Goal: Task Accomplishment & Management: Use online tool/utility

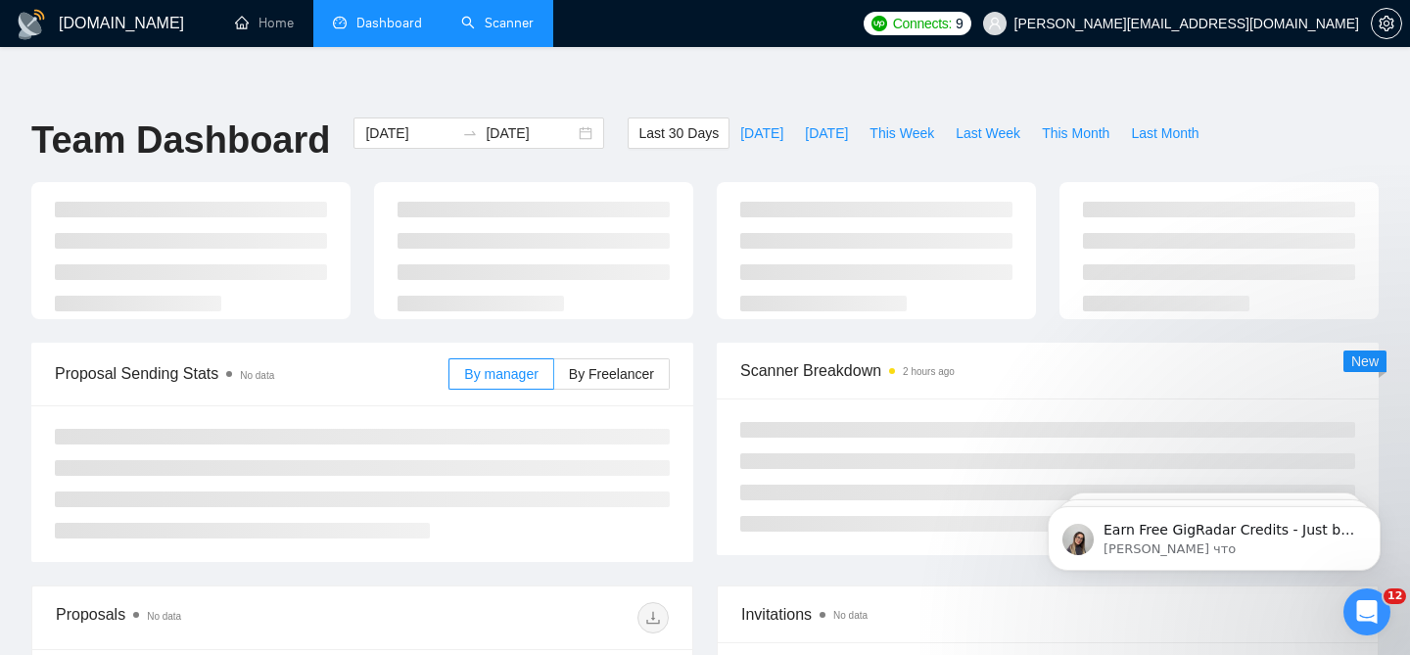
click at [512, 31] on link "Scanner" at bounding box center [497, 23] width 72 height 17
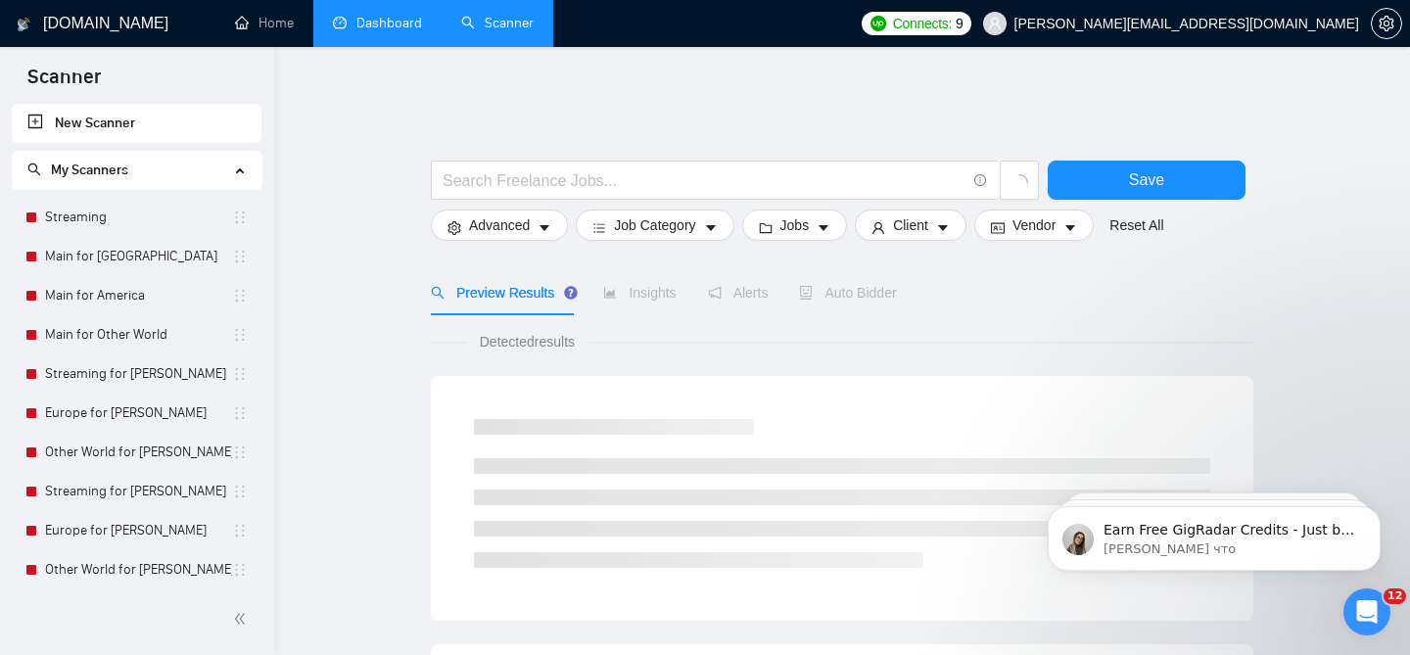
click at [368, 23] on link "Dashboard" at bounding box center [377, 23] width 89 height 17
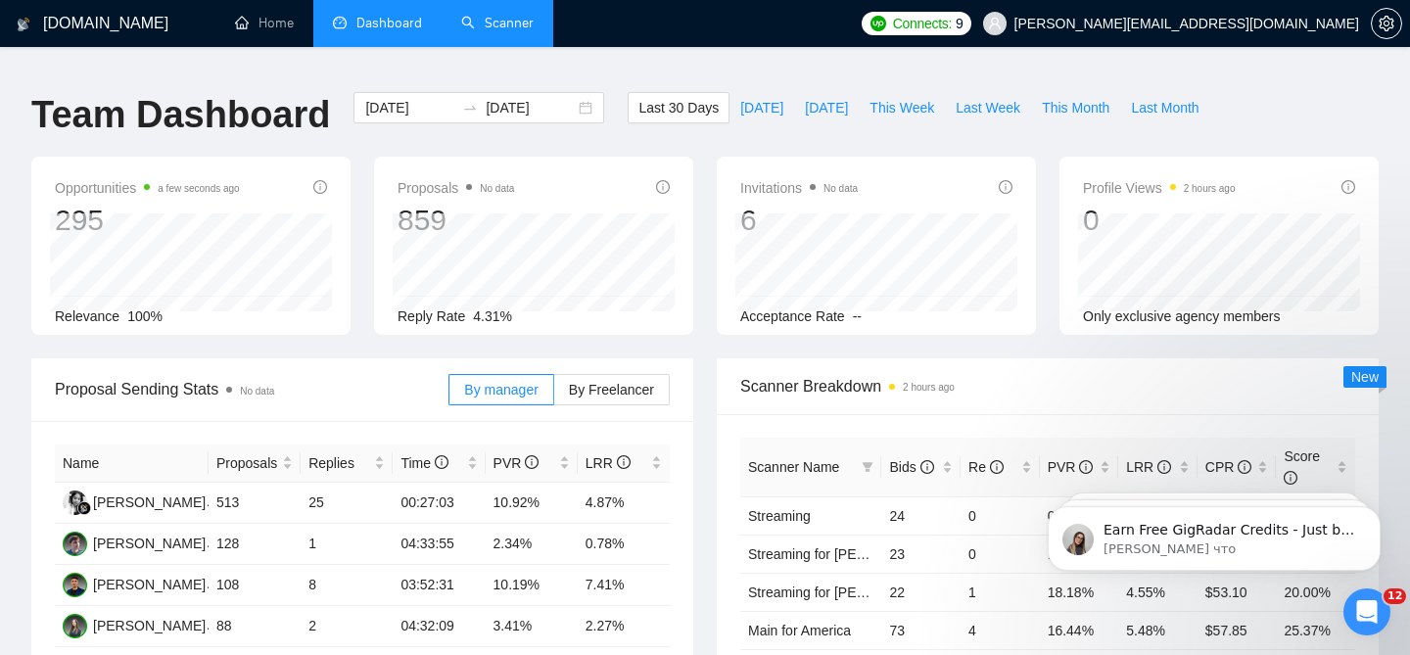
click at [485, 23] on link "Scanner" at bounding box center [497, 23] width 72 height 17
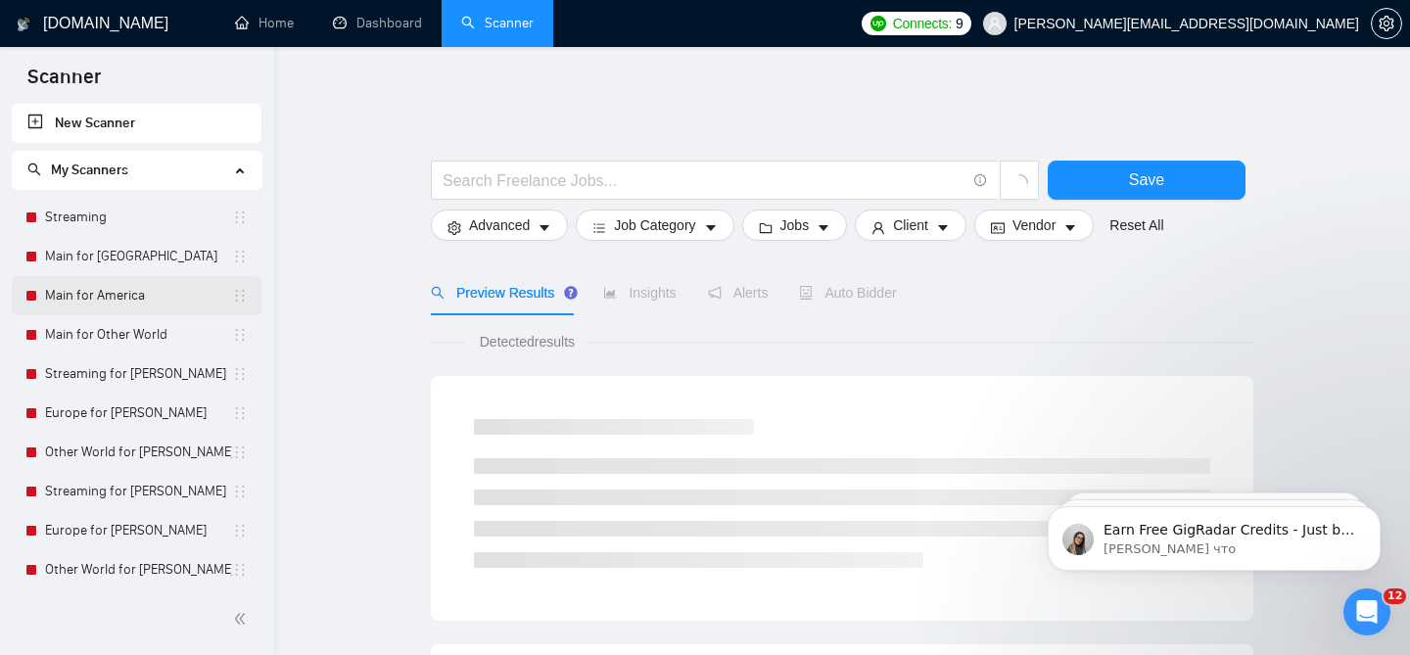
click at [156, 307] on link "Main for America" at bounding box center [138, 295] width 187 height 39
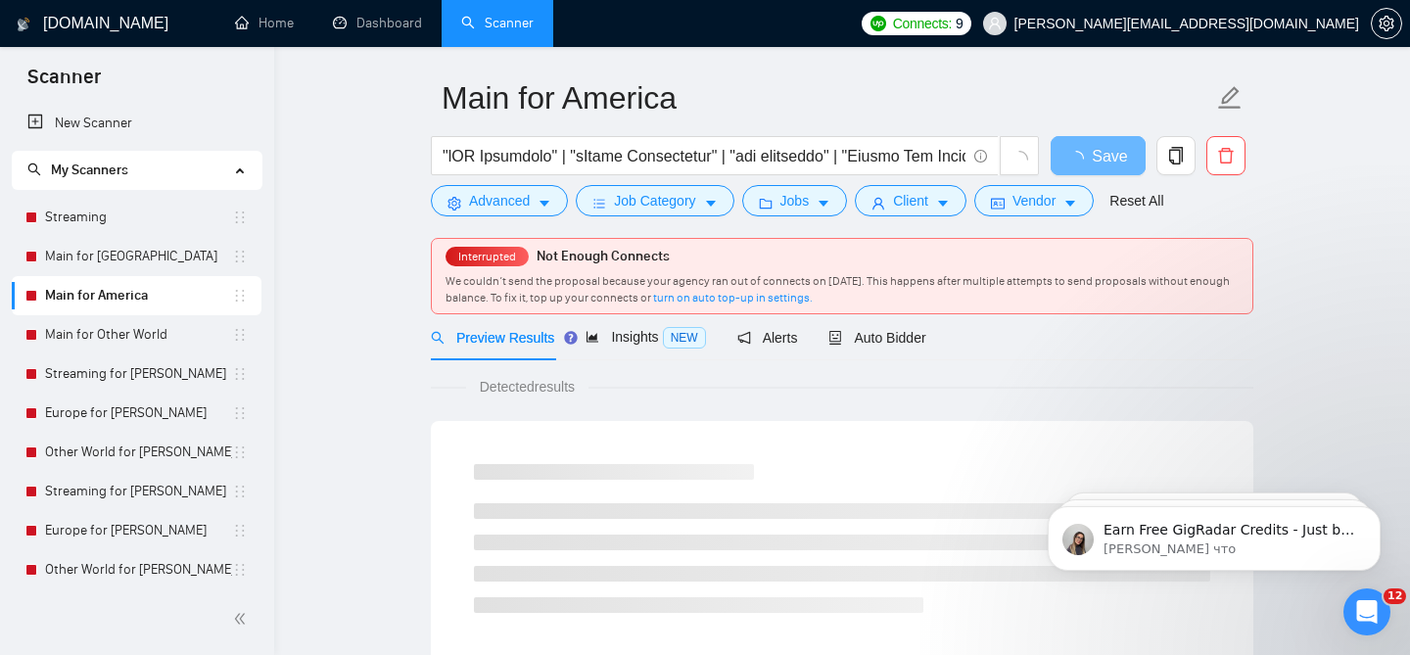
scroll to position [78, 0]
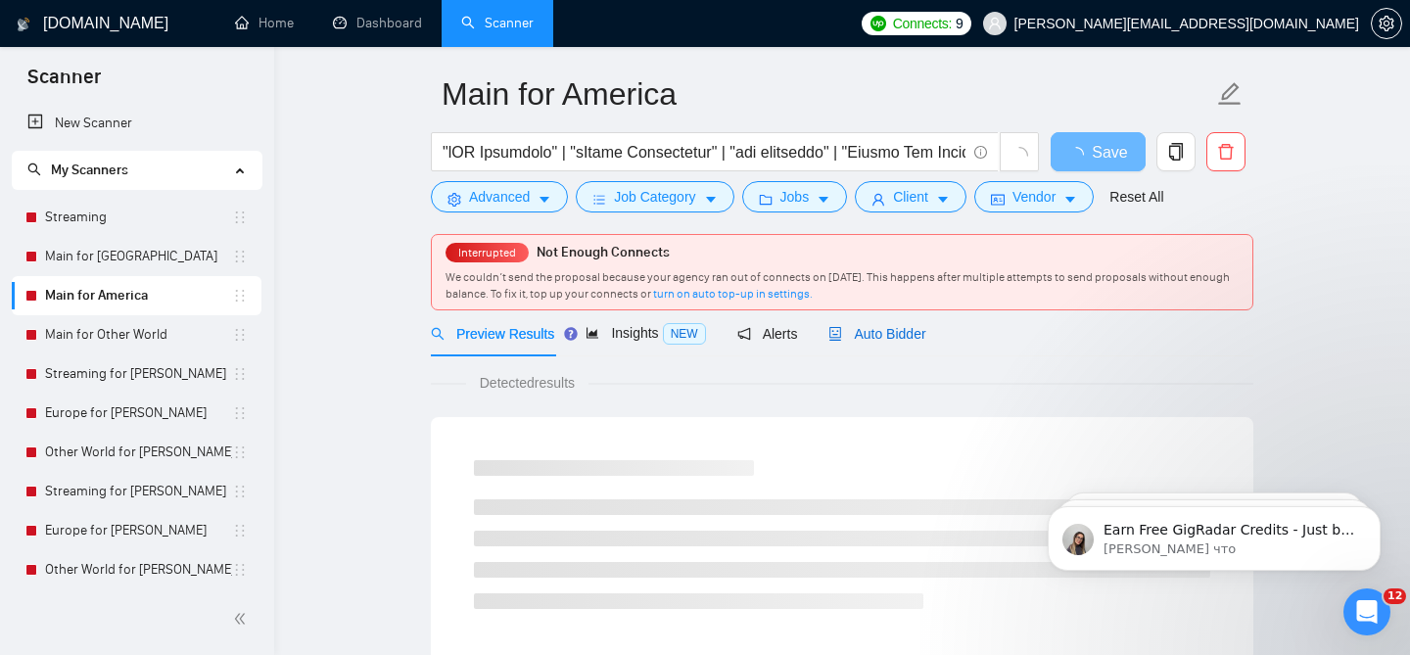
click at [866, 326] on span "Auto Bidder" at bounding box center [876, 334] width 97 height 16
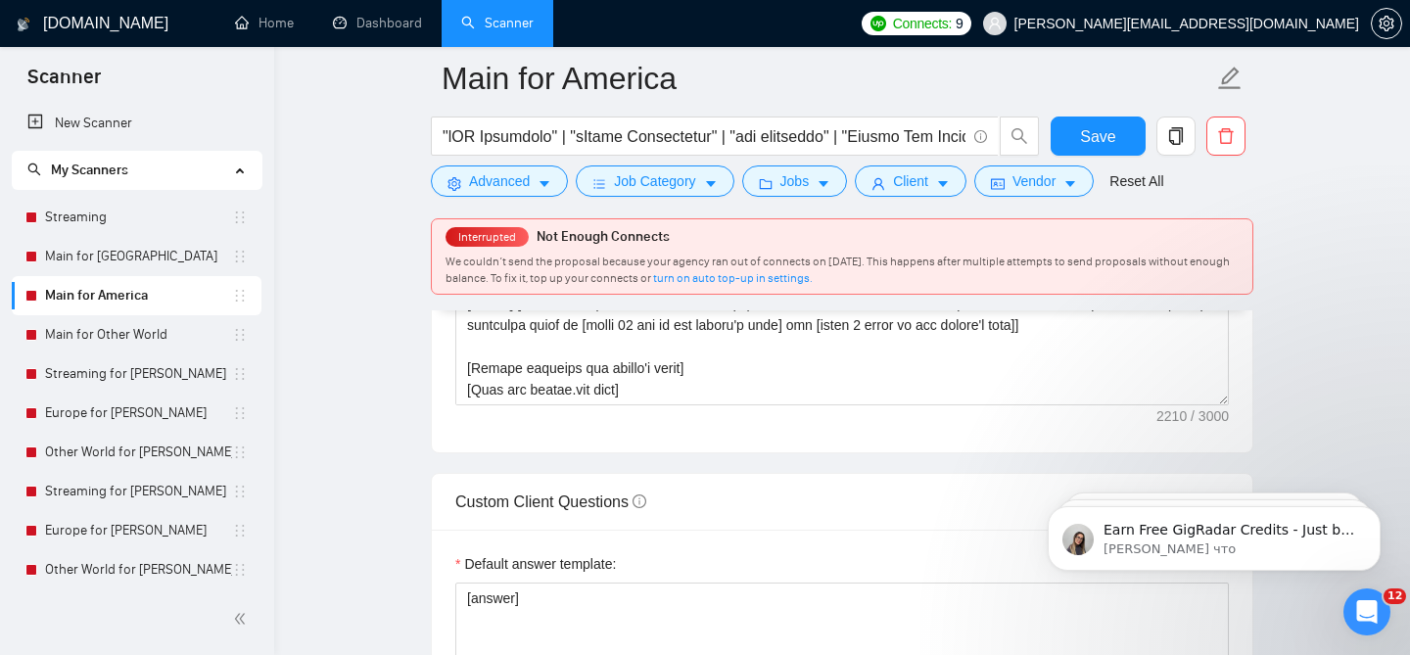
scroll to position [2708, 0]
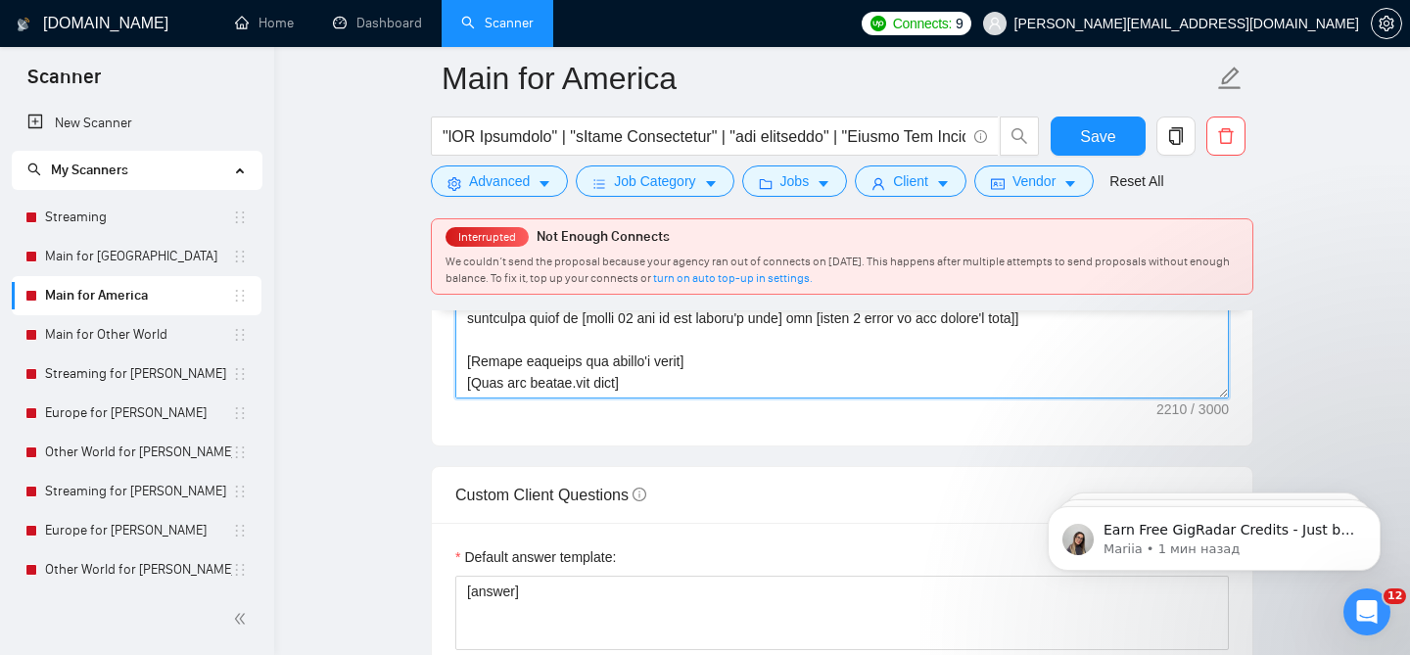
click at [500, 398] on textarea "Cover letter template:" at bounding box center [841, 178] width 773 height 440
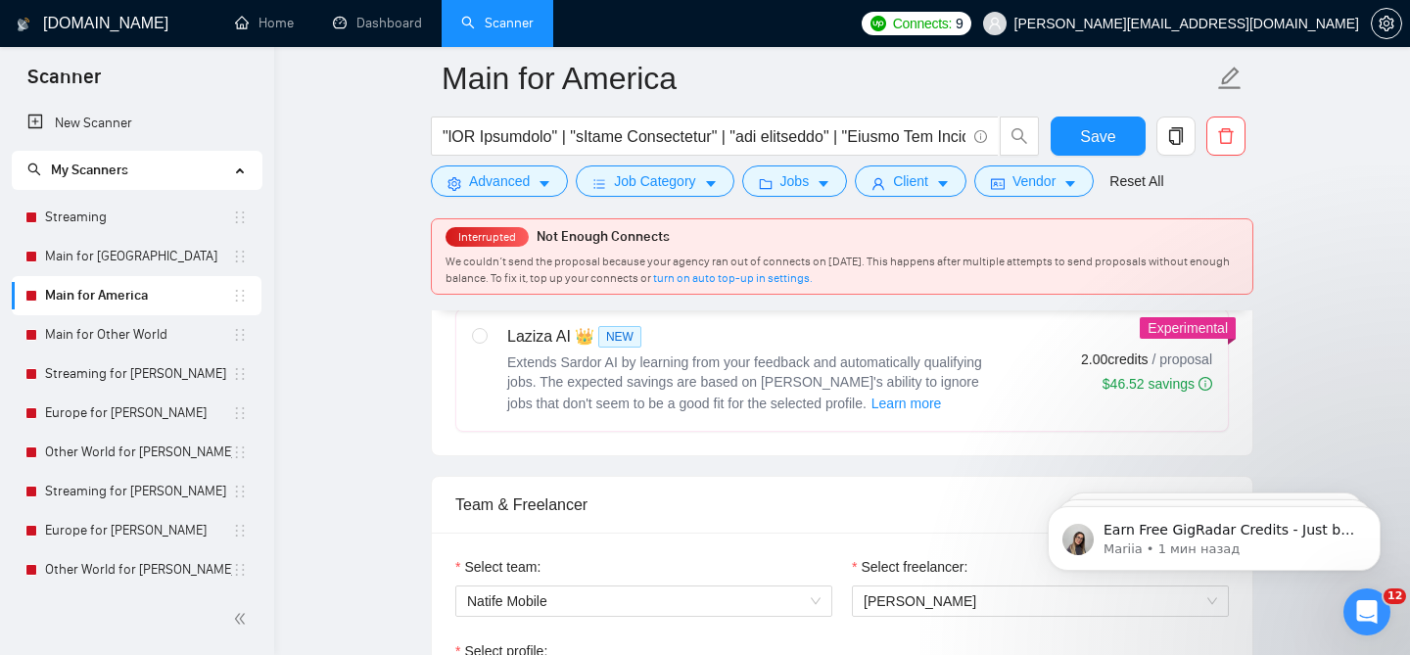
scroll to position [826, 0]
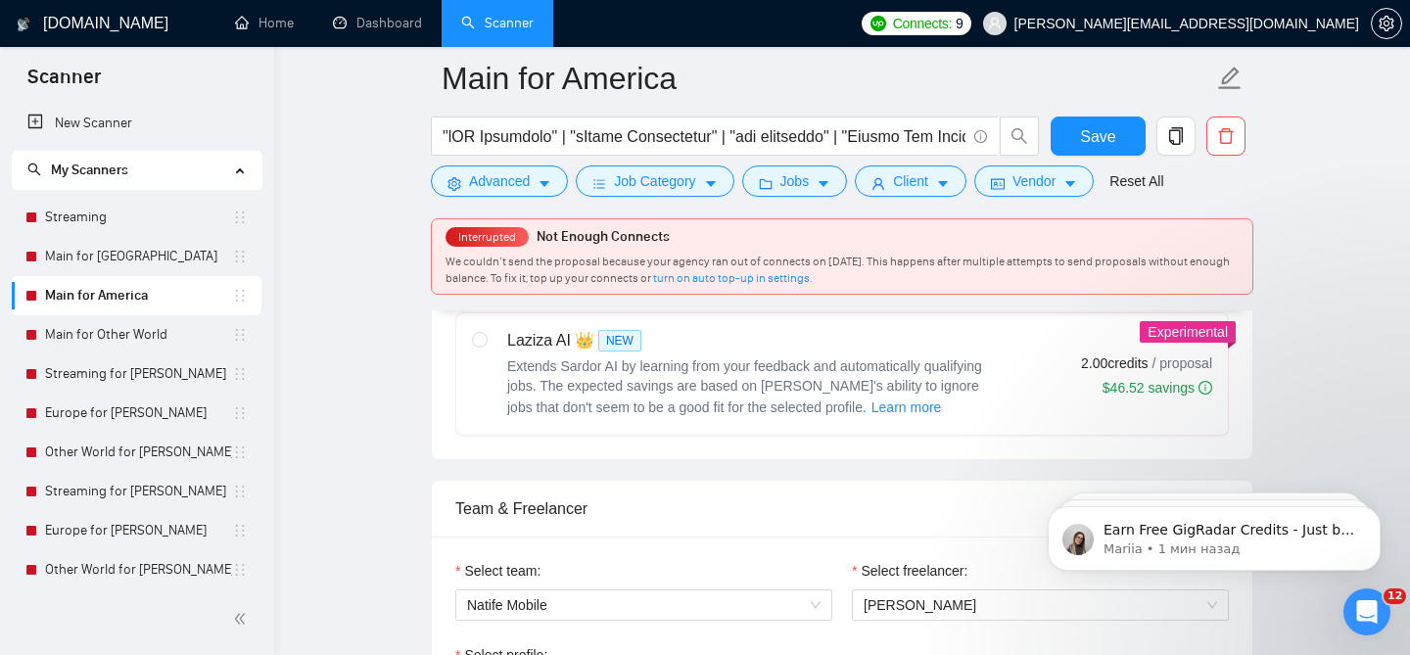
type textarea "[The cover letter shouldn`t exceed 250 words. Write in a conversational but pro…"
click at [923, 563] on label "Select freelancer:" at bounding box center [910, 571] width 116 height 22
click at [923, 590] on input "Select freelancer:" at bounding box center [1033, 604] width 340 height 29
click at [923, 597] on span "[PERSON_NAME]" at bounding box center [919, 605] width 113 height 16
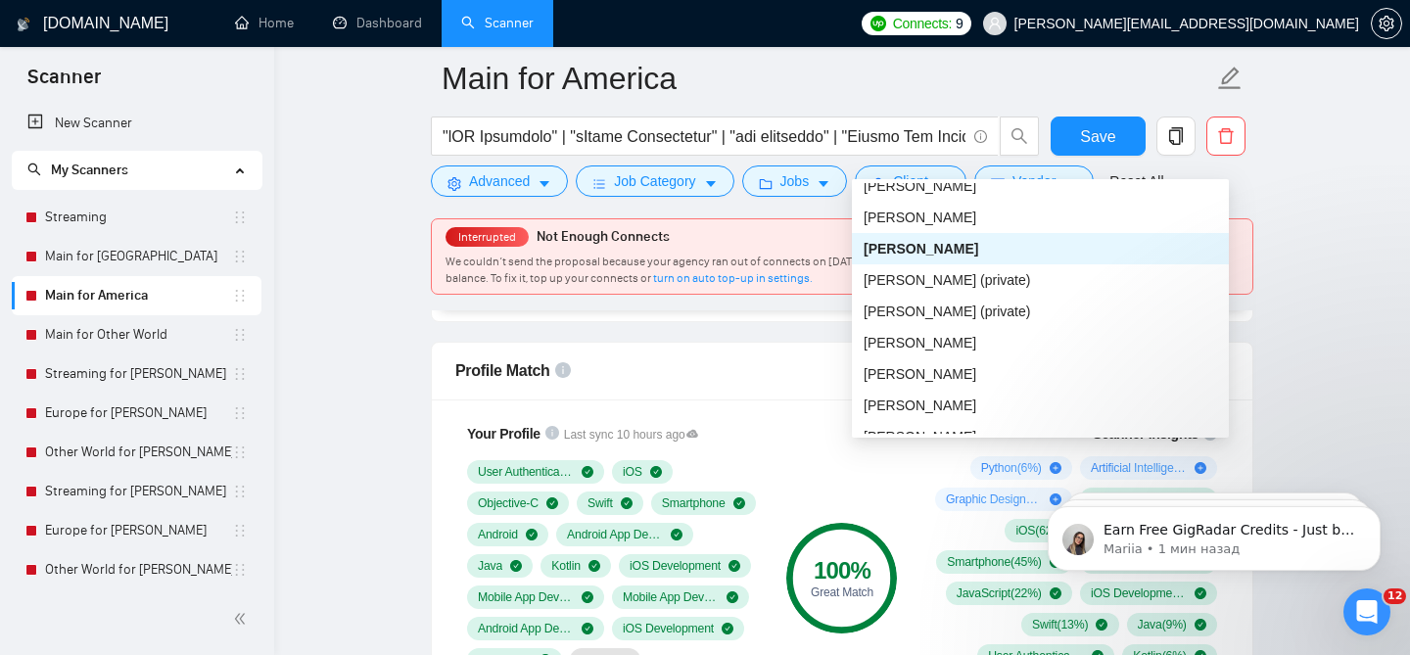
scroll to position [10, 0]
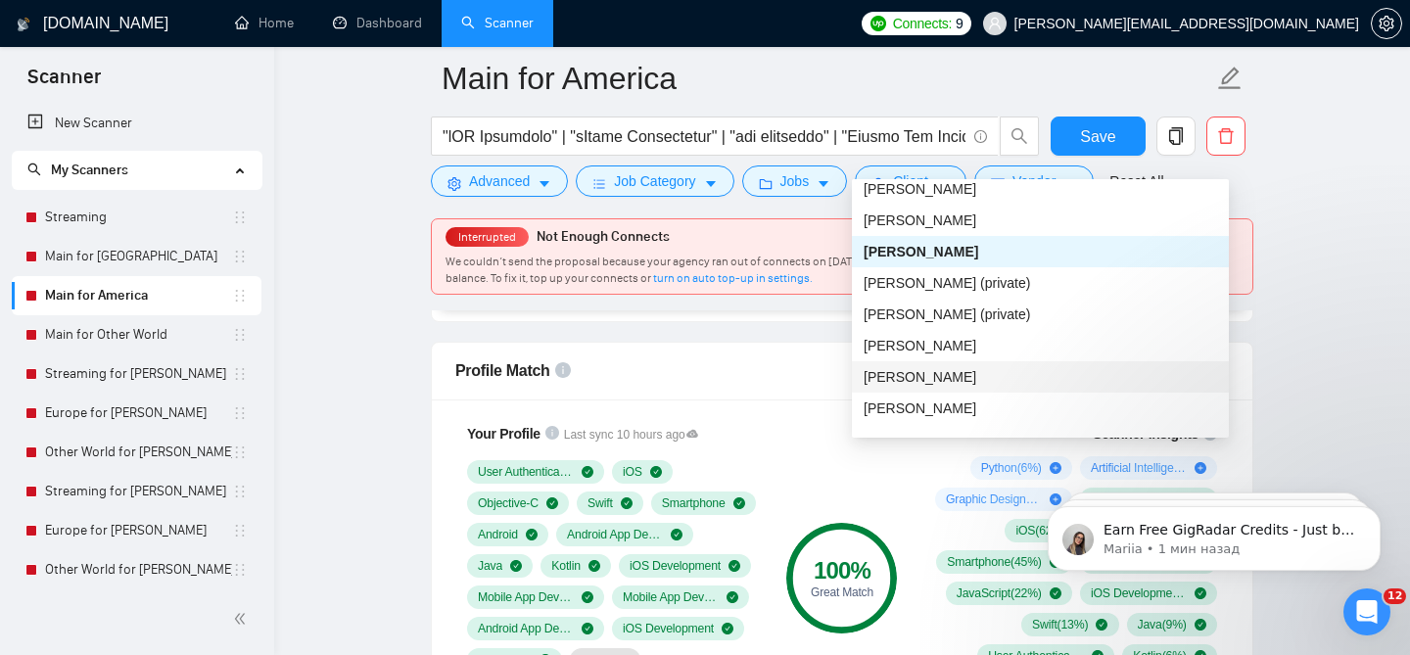
click at [990, 382] on div "[PERSON_NAME]" at bounding box center [1039, 377] width 353 height 22
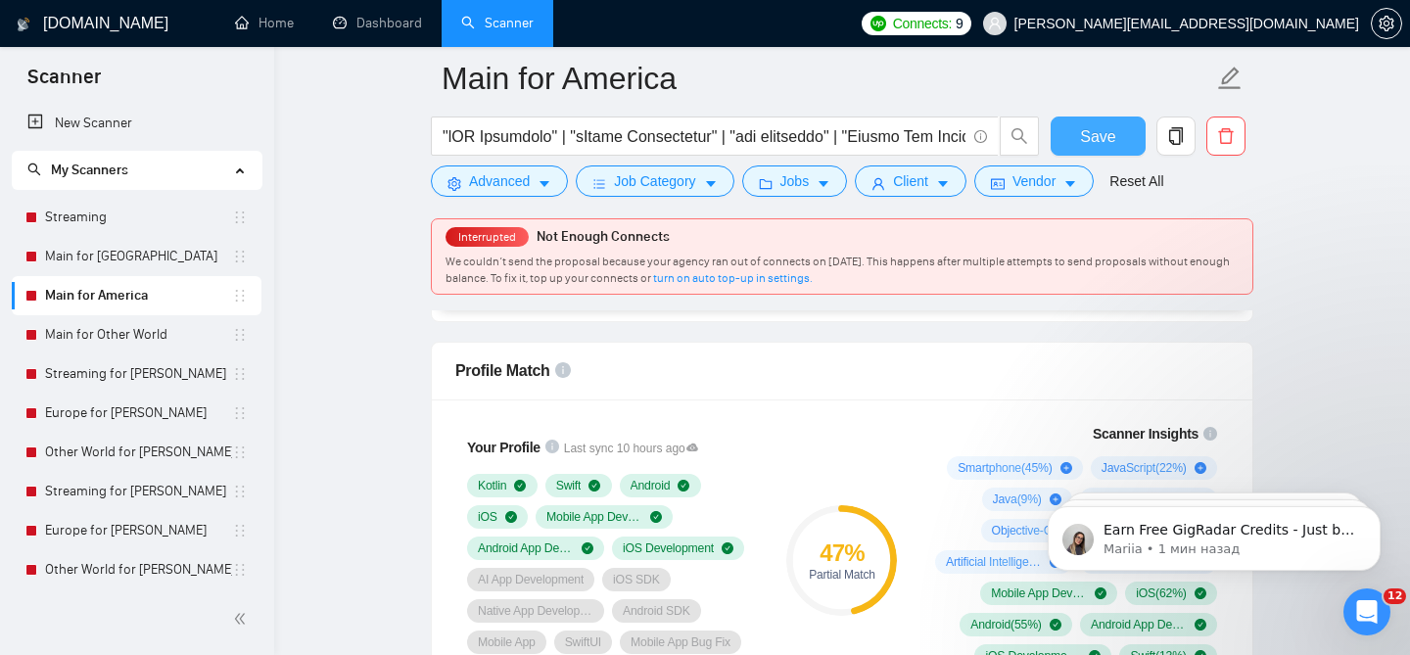
click at [1078, 132] on button "Save" at bounding box center [1097, 135] width 95 height 39
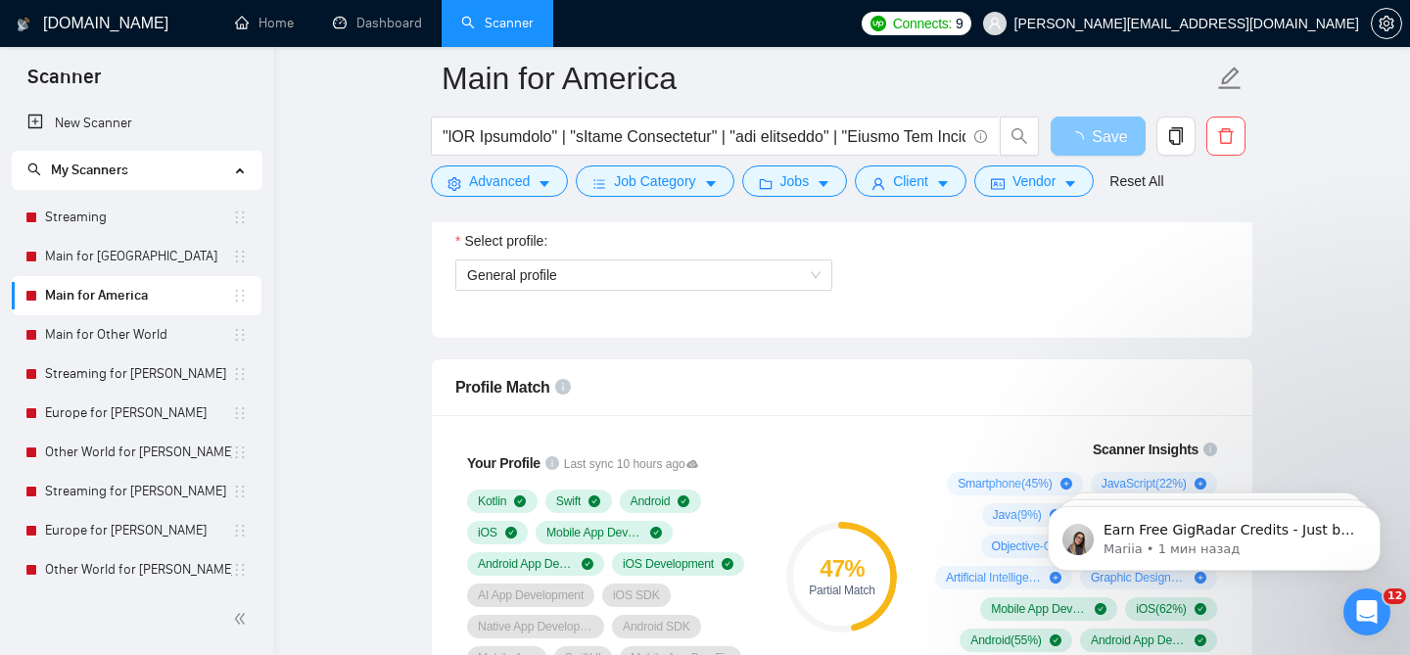
scroll to position [1151, 0]
click at [697, 272] on span "General profile" at bounding box center [643, 275] width 353 height 29
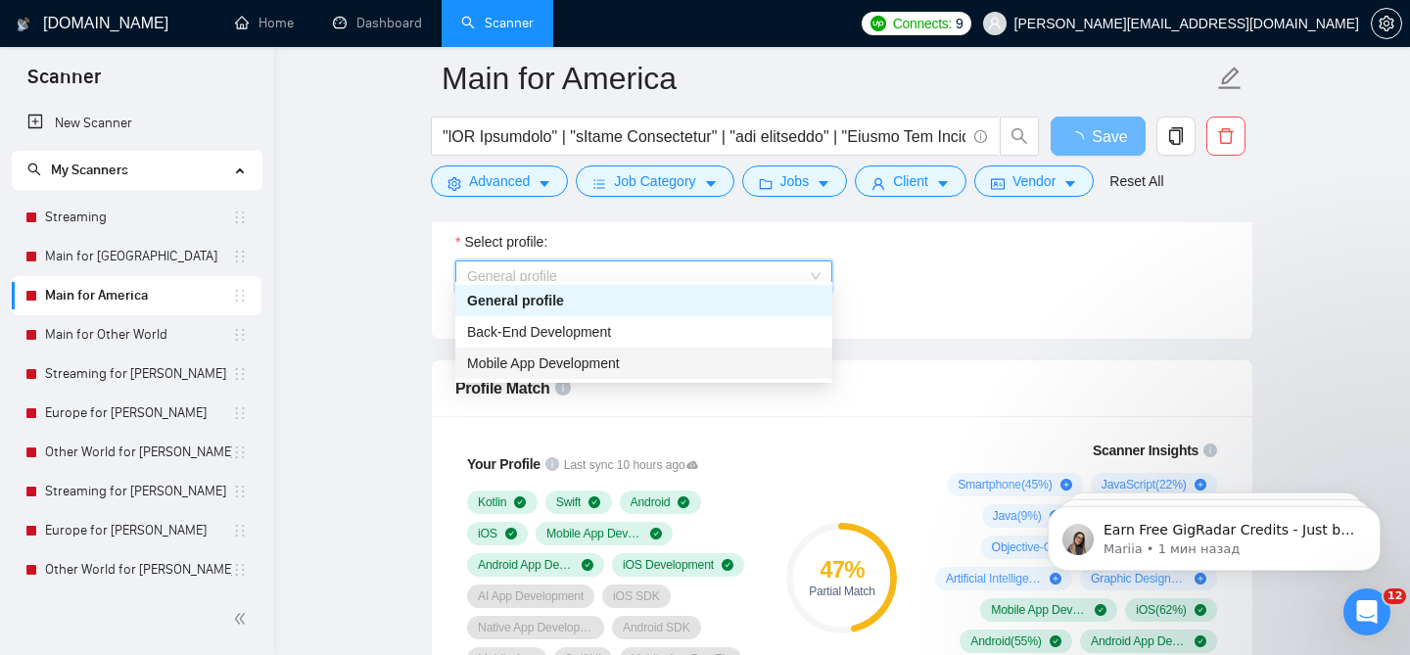
click at [582, 357] on span "Mobile App Development" at bounding box center [543, 363] width 153 height 16
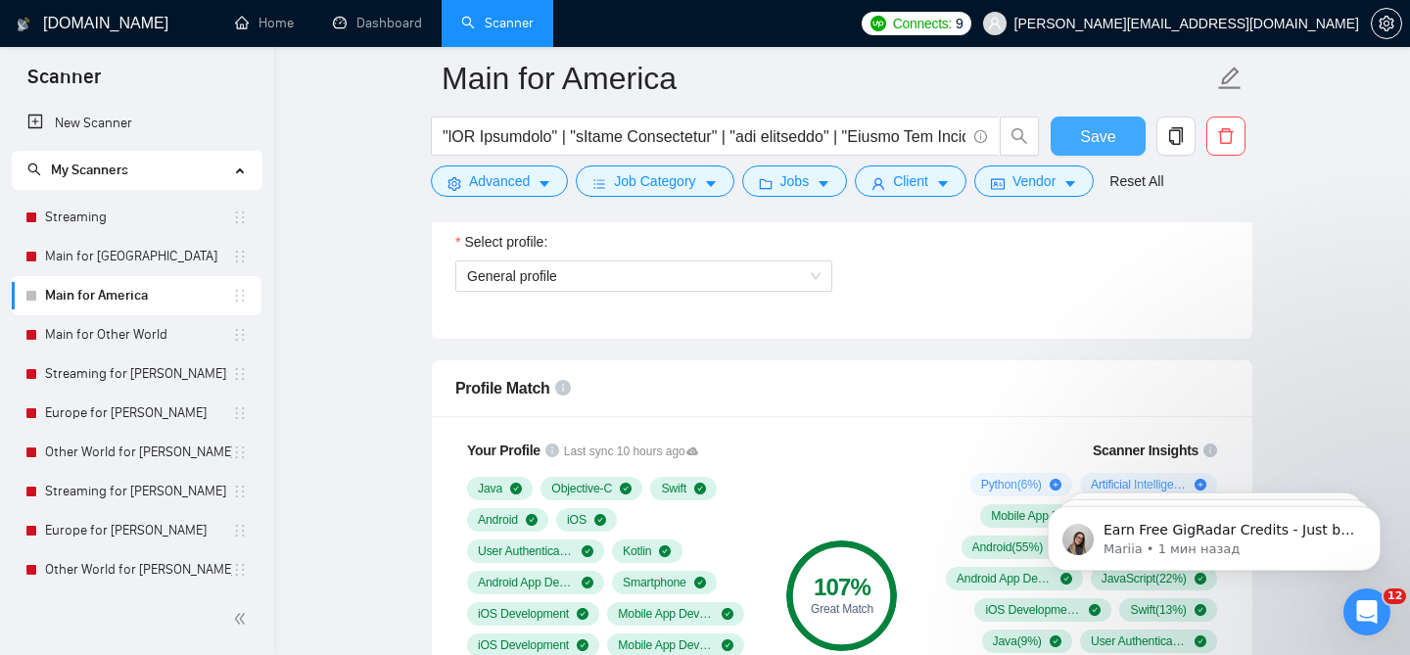
click at [1095, 134] on span "Save" at bounding box center [1097, 136] width 35 height 24
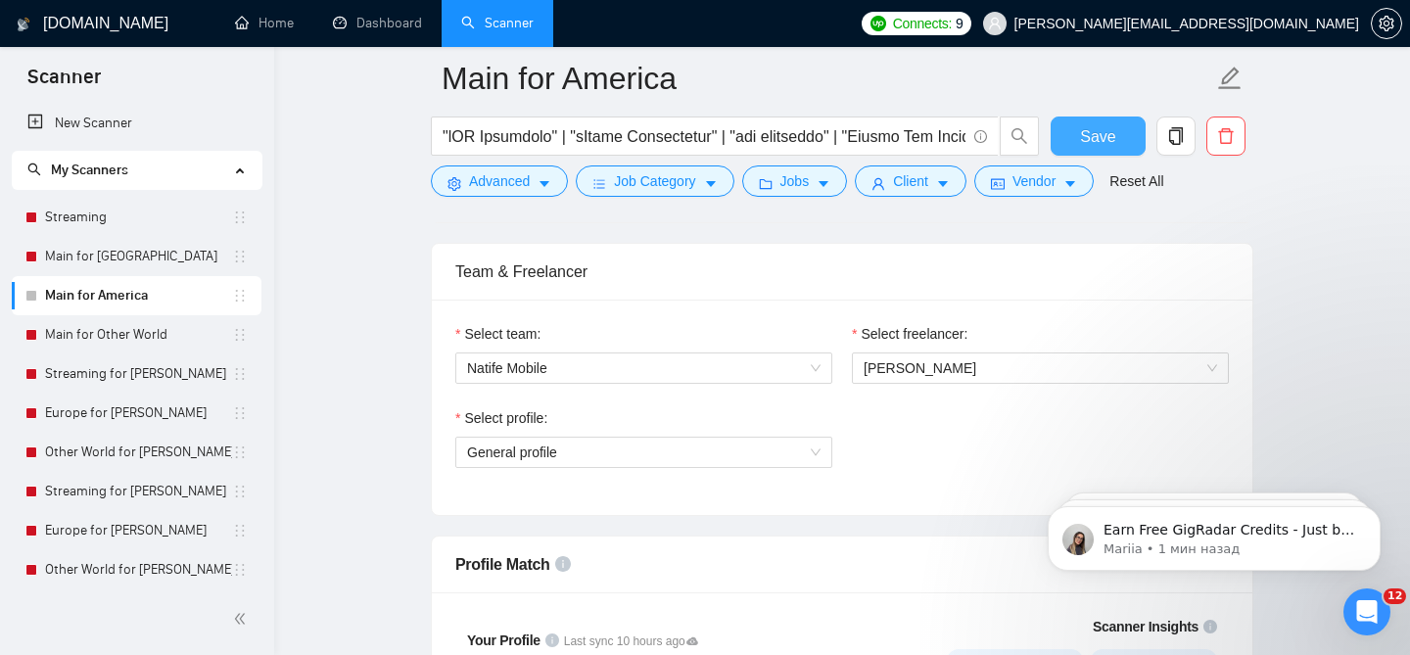
scroll to position [971, 0]
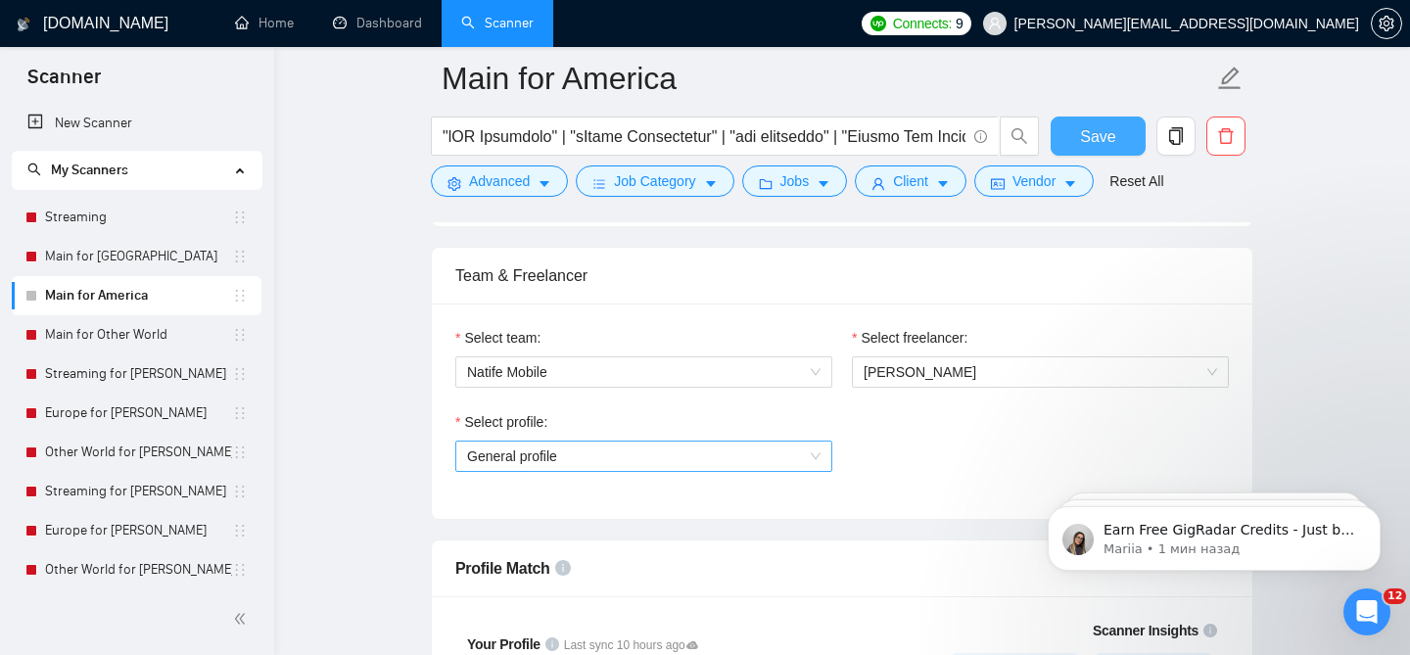
click at [739, 441] on span "General profile" at bounding box center [643, 455] width 353 height 29
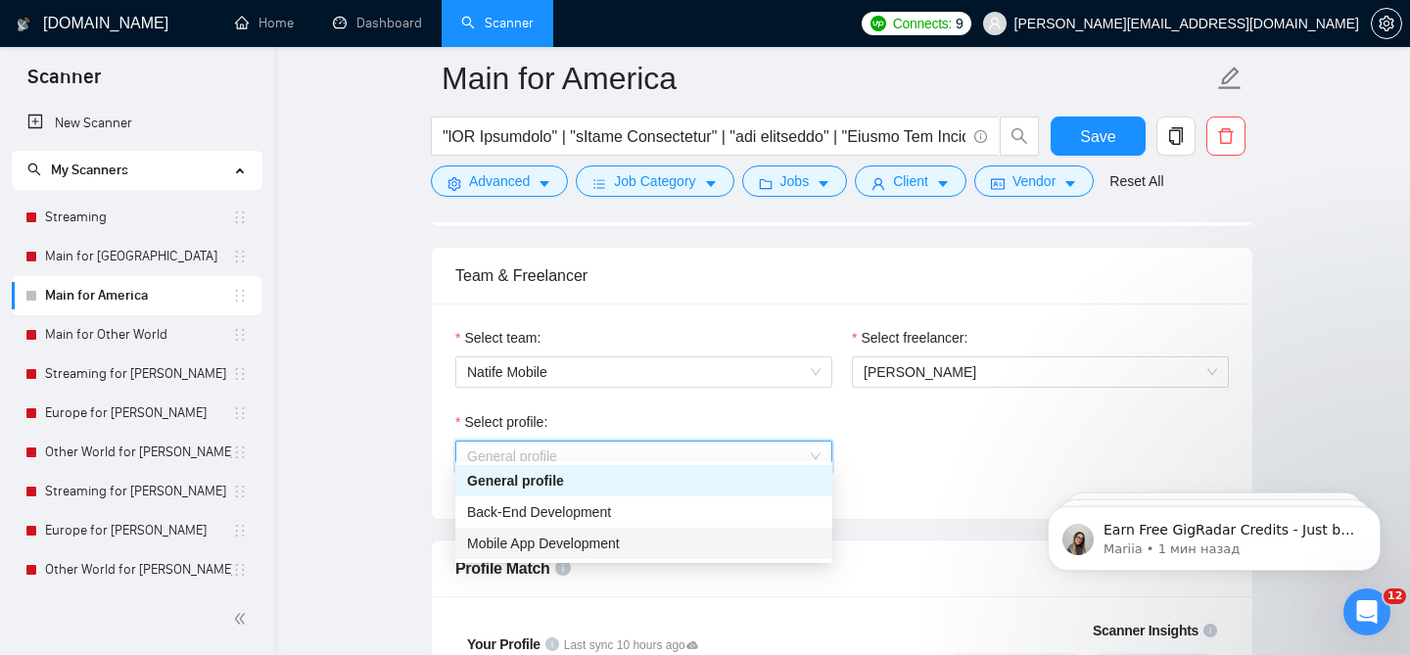
click at [579, 546] on span "Mobile App Development" at bounding box center [543, 543] width 153 height 16
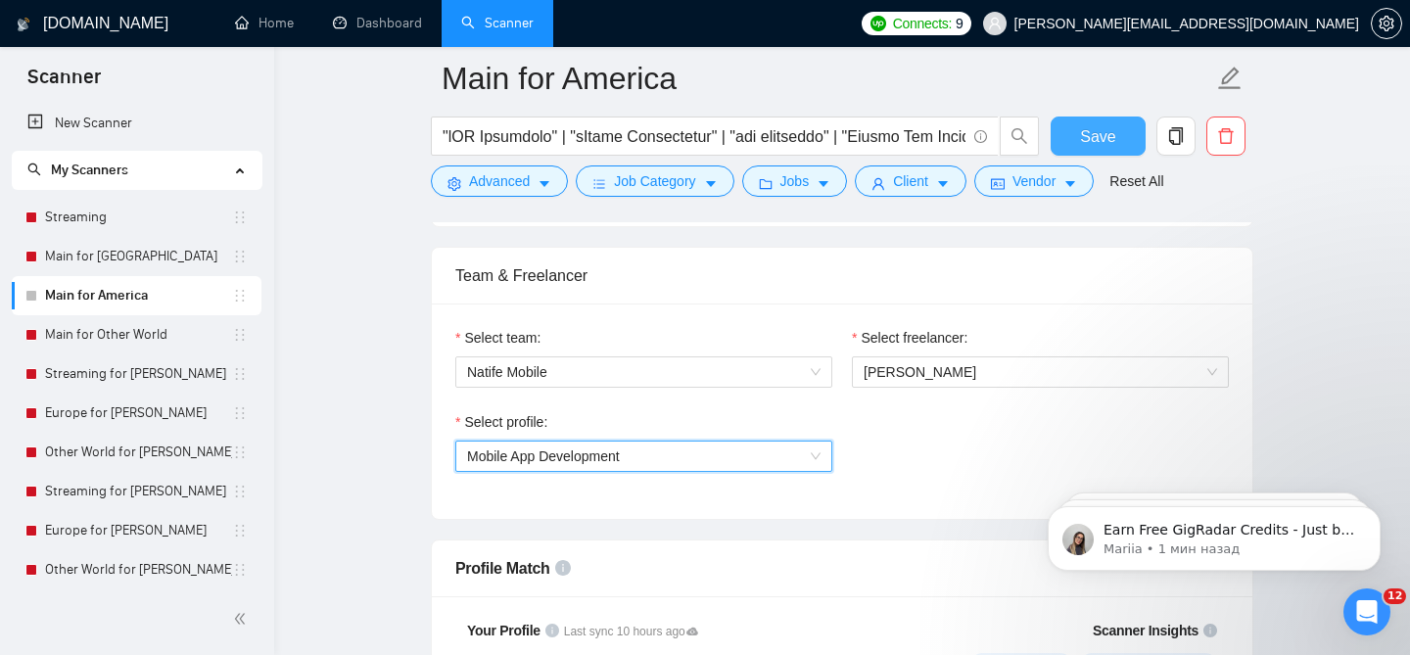
click at [1088, 116] on button "Save" at bounding box center [1097, 135] width 95 height 39
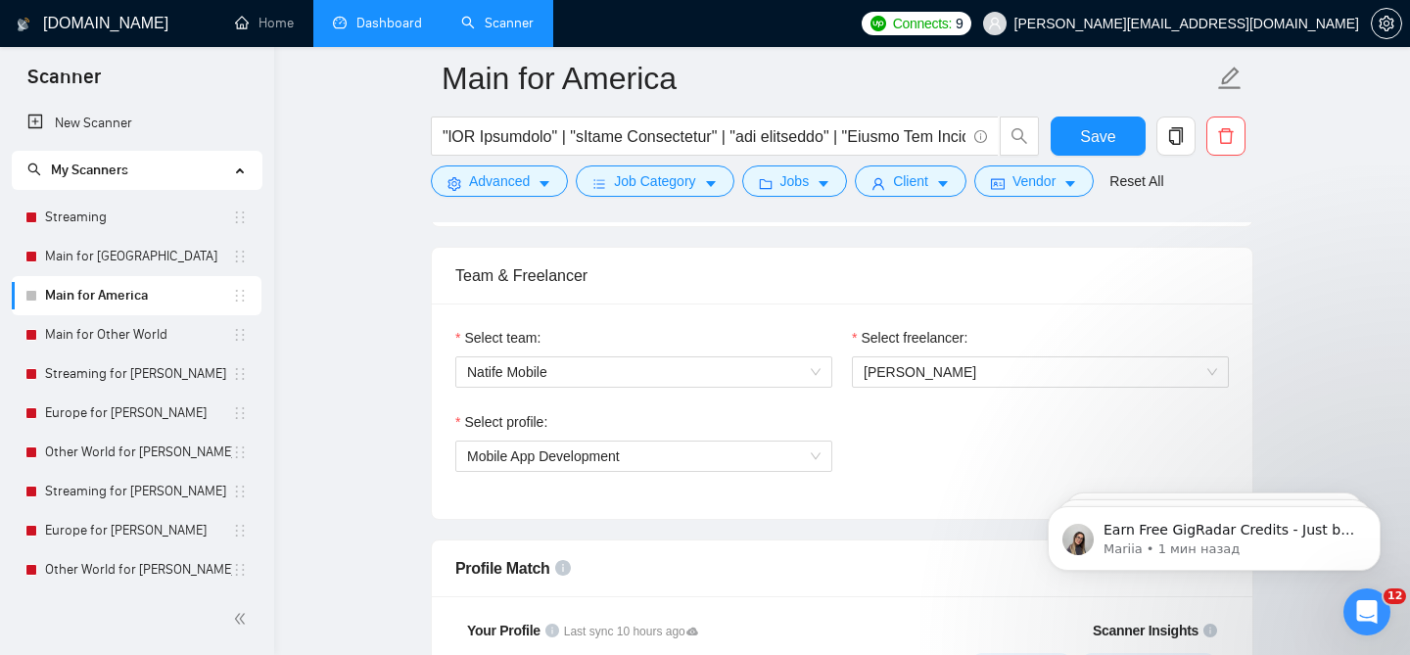
click at [344, 15] on link "Dashboard" at bounding box center [377, 23] width 89 height 17
